Goal: Task Accomplishment & Management: Manage account settings

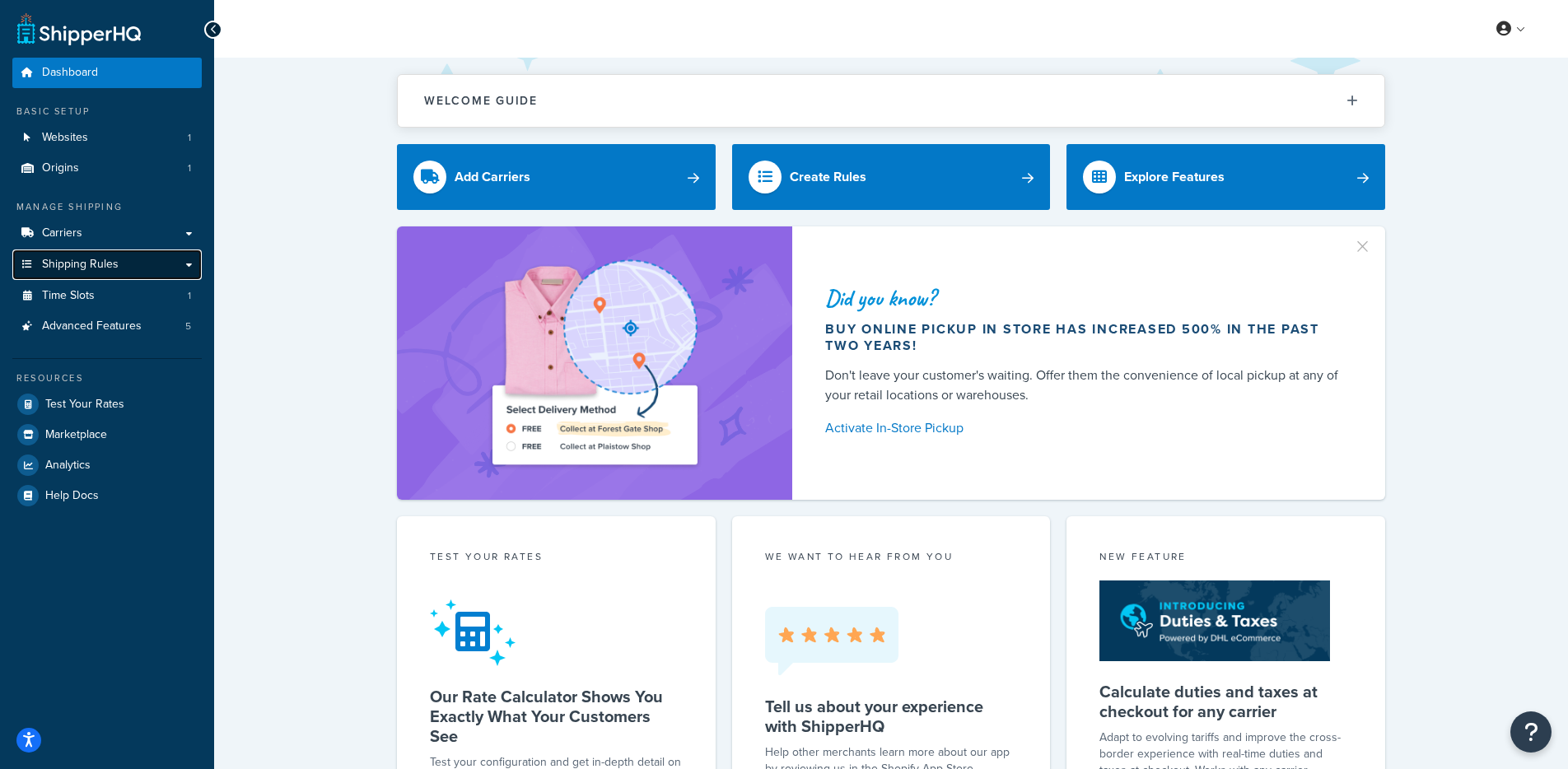
click at [147, 270] on link "Shipping Rules" at bounding box center [106, 264] width 189 height 31
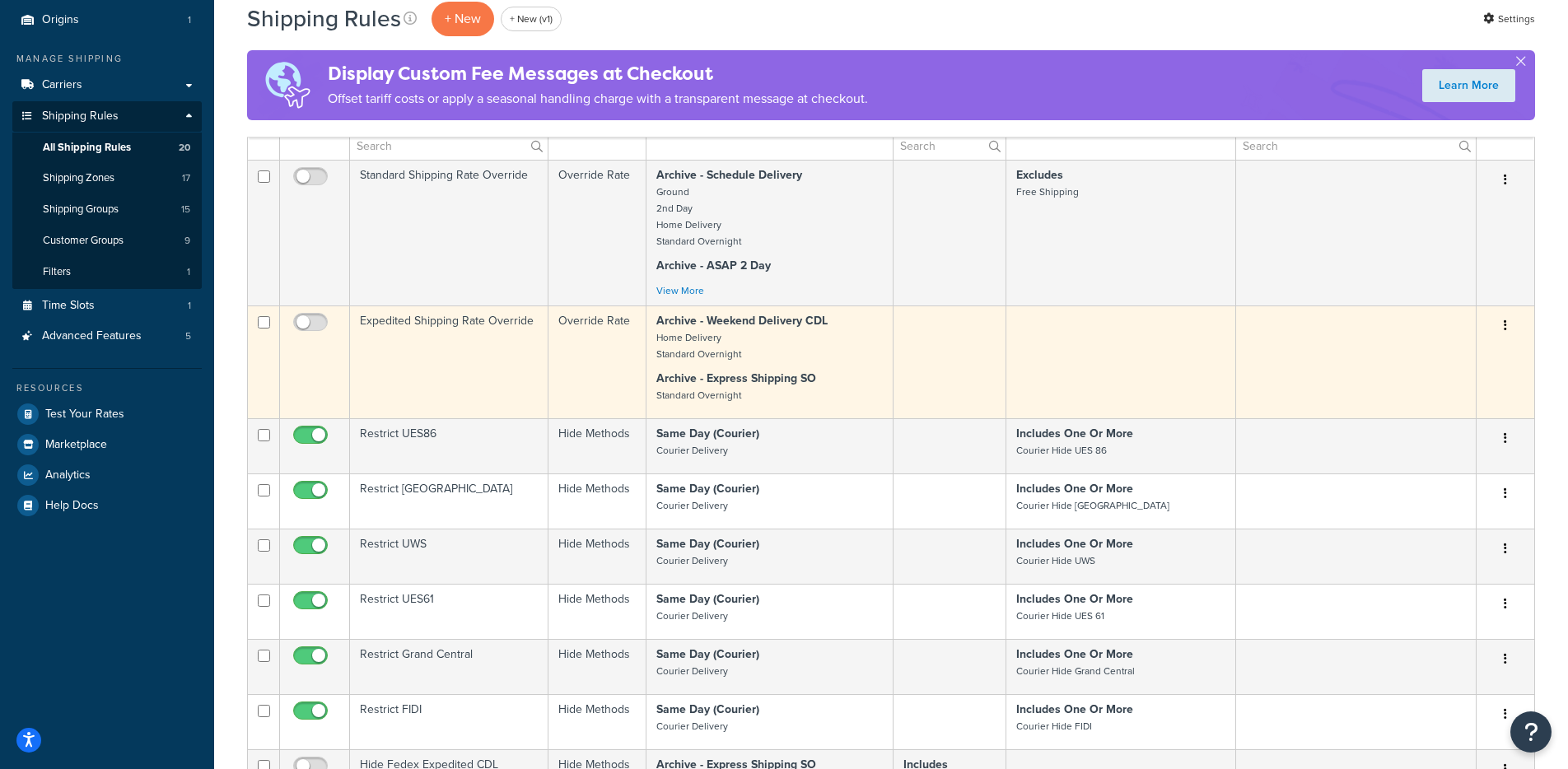
scroll to position [713, 0]
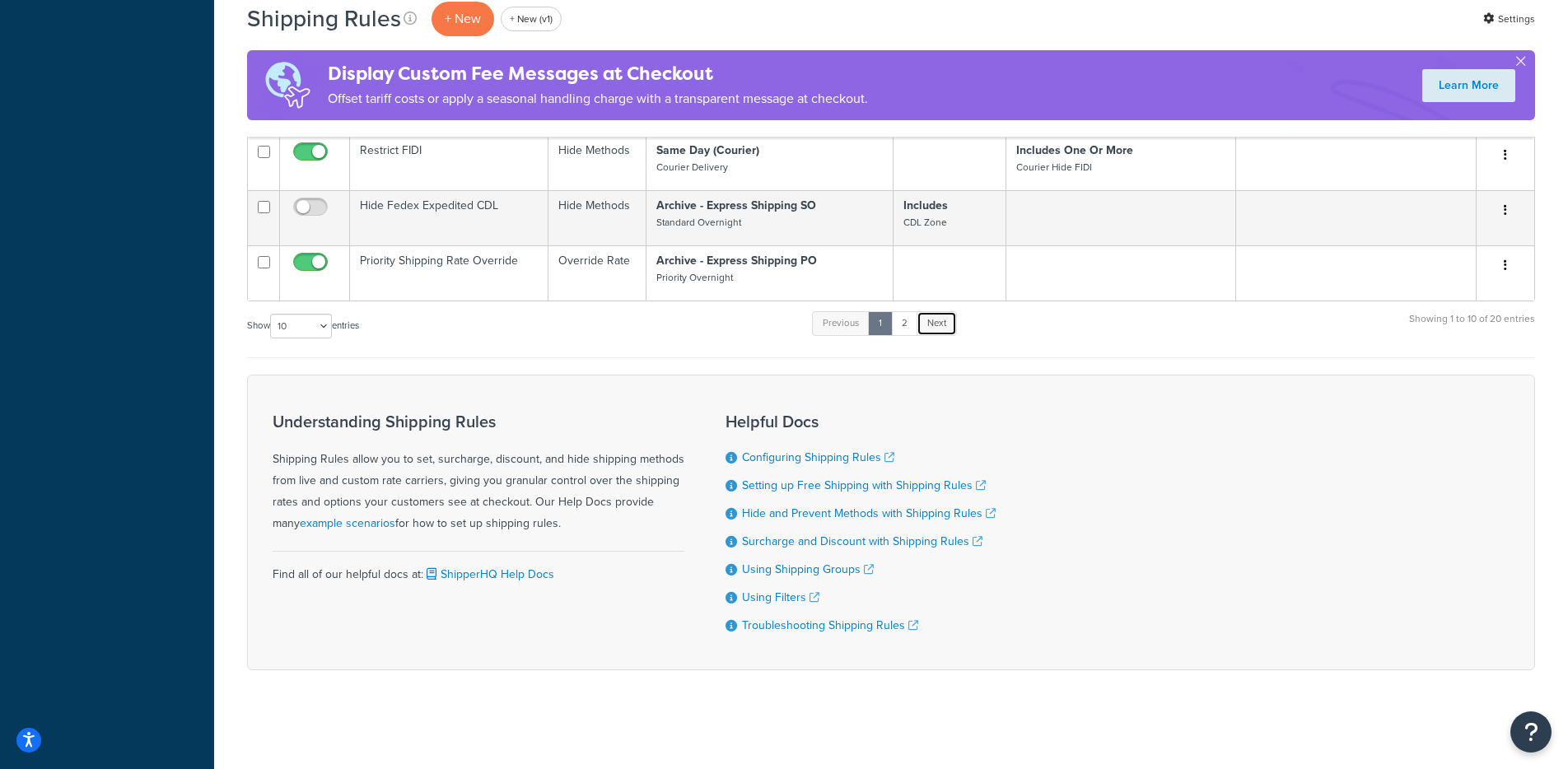
click at [931, 322] on link "Next" at bounding box center [936, 324] width 40 height 24
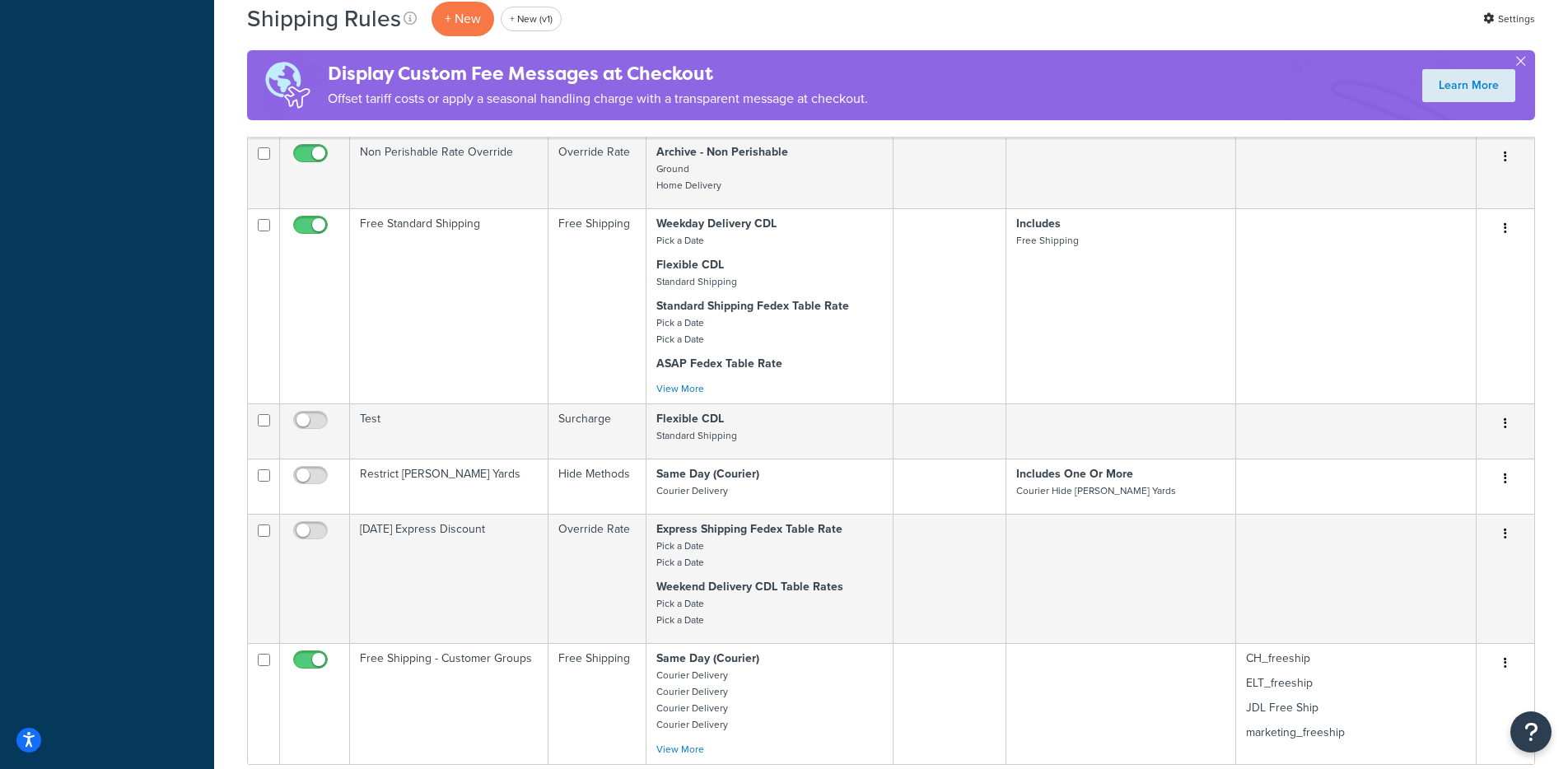
scroll to position [1117, 0]
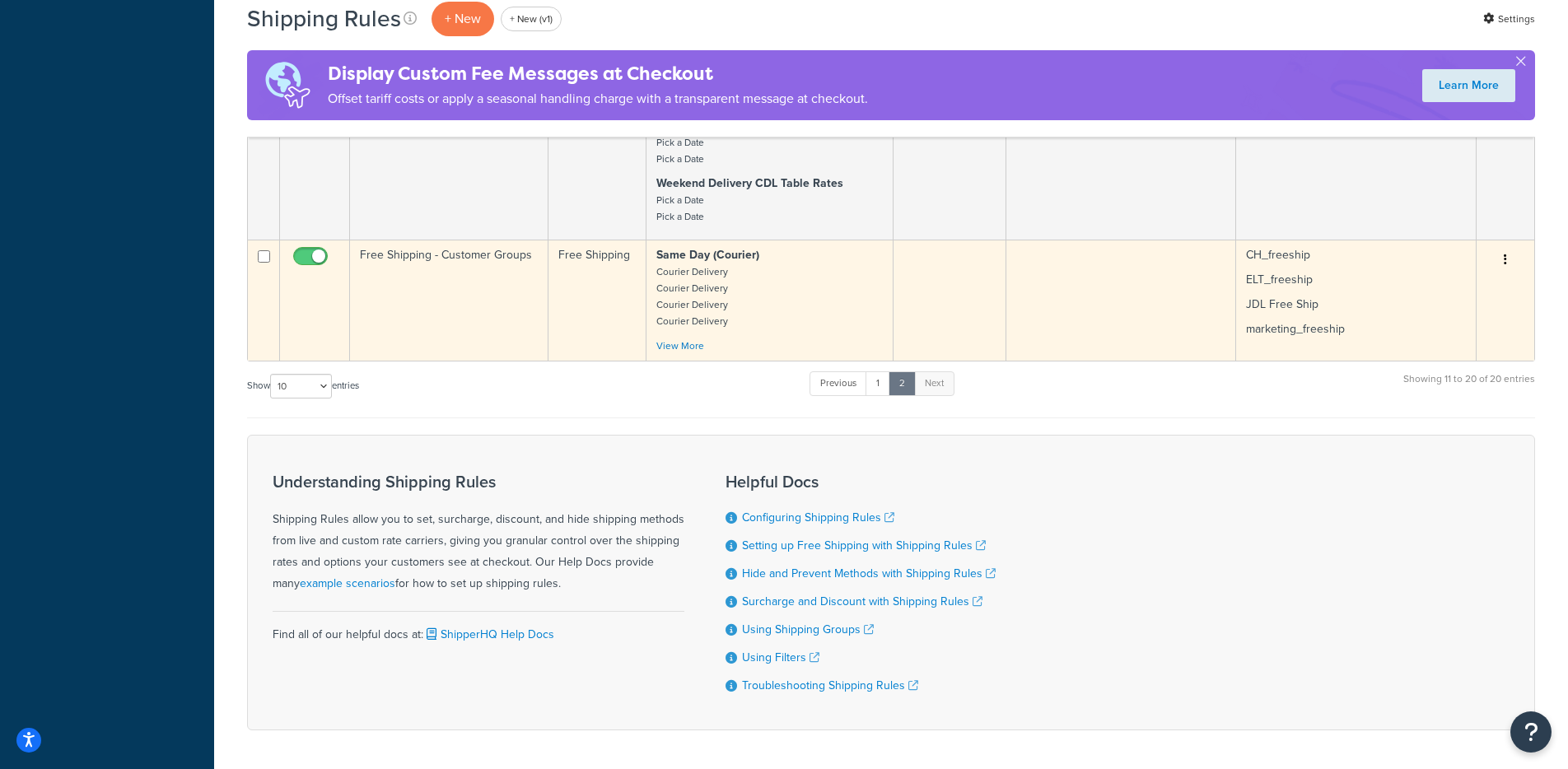
click at [489, 273] on td "Free Shipping - Customer Groups" at bounding box center [449, 301] width 199 height 121
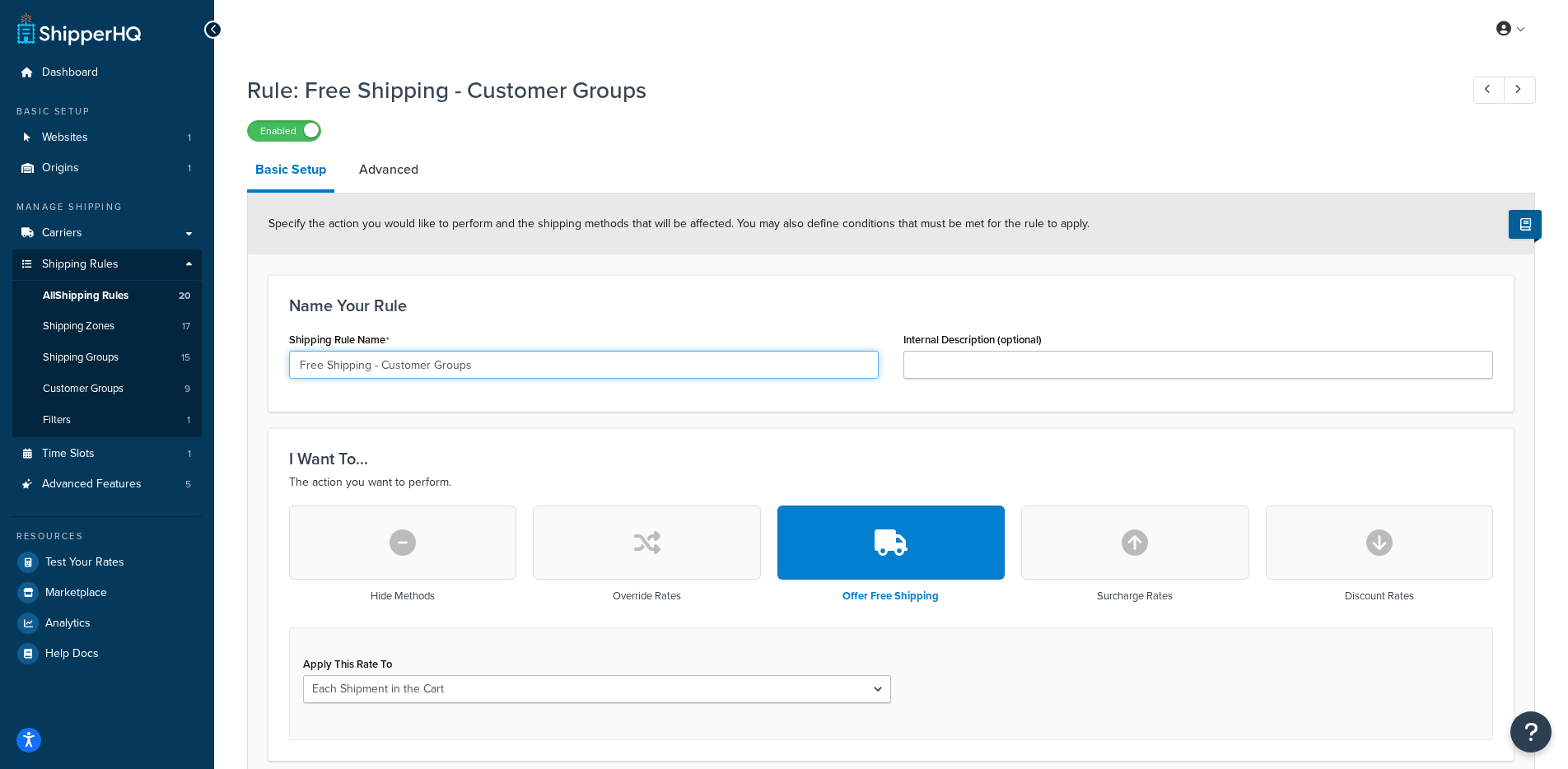
click at [418, 363] on input "Free Shipping - Customer Groups" at bounding box center [584, 365] width 590 height 28
click at [418, 362] on input "Free Shipping - Customer Groups" at bounding box center [584, 365] width 590 height 28
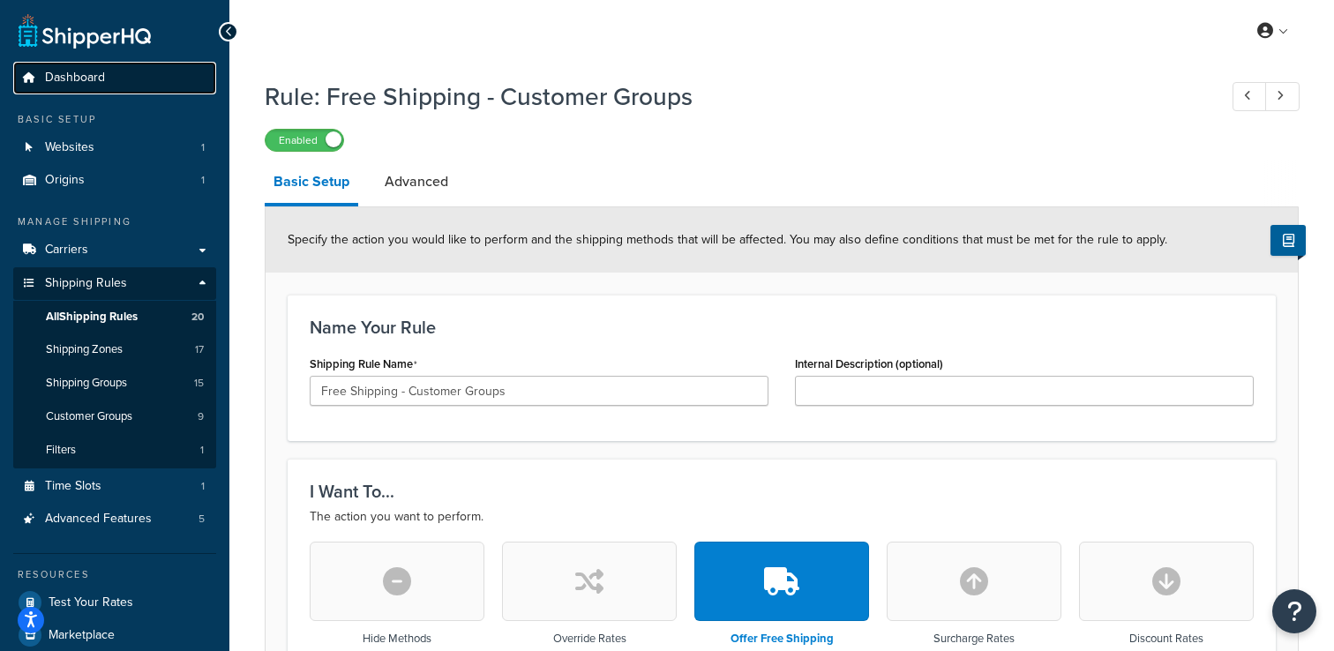
click at [94, 76] on span "Dashboard" at bounding box center [75, 78] width 60 height 15
